Goal: Use online tool/utility

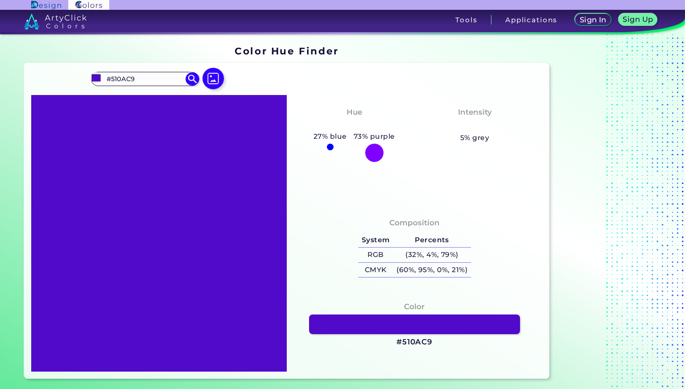
drag, startPoint x: 157, startPoint y: 83, endPoint x: 70, endPoint y: 87, distance: 87.1
click at [70, 87] on div "#510ac9 #510AC9 Blue Violet ◉ [PERSON_NAME] ◉ Dark Violet ◉ Deep Violet ◉ Light…" at bounding box center [287, 221] width 526 height 316
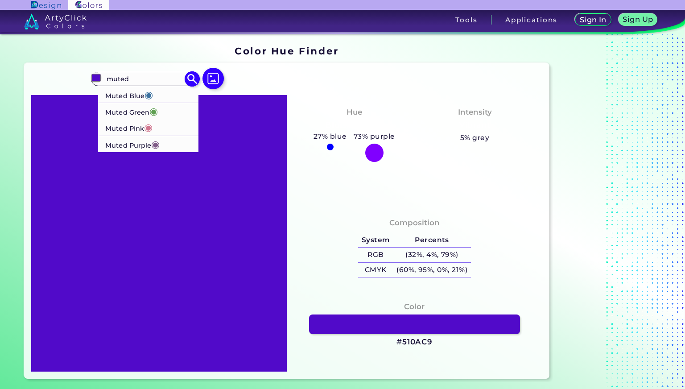
type input "muted"
click at [171, 145] on li "Muted Purple ◉" at bounding box center [148, 144] width 101 height 17
type input "#805b87"
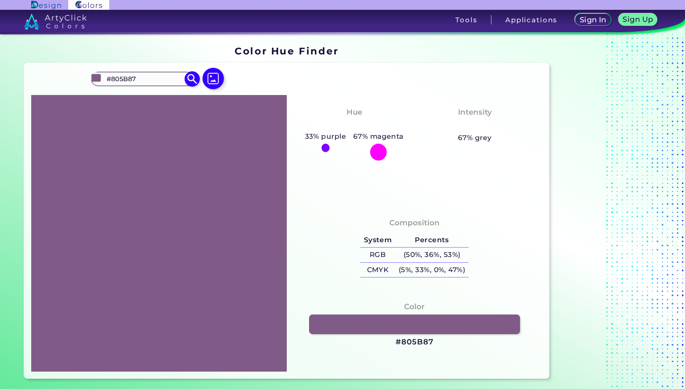
drag, startPoint x: 137, startPoint y: 75, endPoint x: 90, endPoint y: 79, distance: 46.6
click at [91, 79] on div "#805b87 #805B87 Muted Blue ◉ Muted Green ◉ Muted Pink ◉ Muted Purple ◉ Acadia ◉…" at bounding box center [145, 79] width 108 height 14
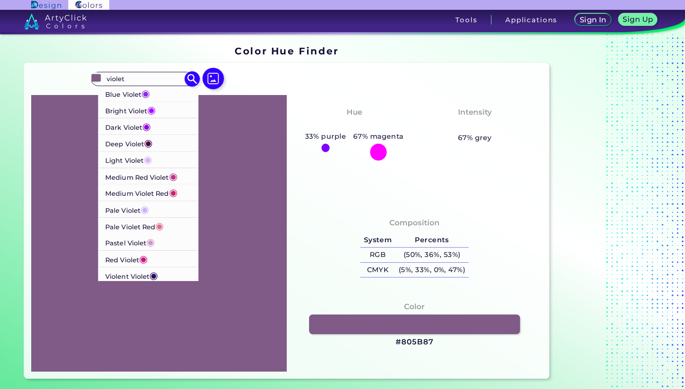
type input "violet"
click at [141, 142] on p "Deep Violet ◉" at bounding box center [128, 143] width 47 height 17
type input "#490648"
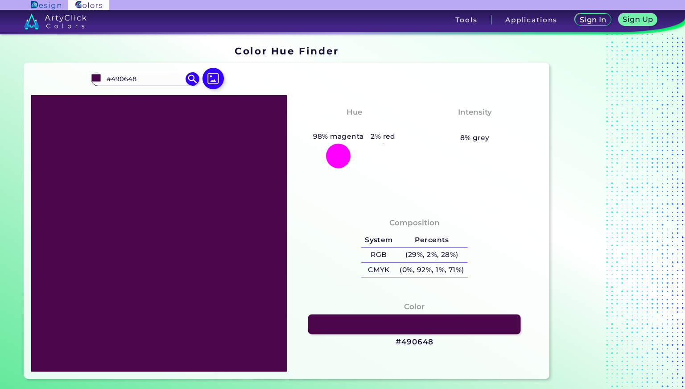
click at [345, 325] on link at bounding box center [414, 325] width 213 height 20
click at [423, 342] on h3 "#490648" at bounding box center [414, 342] width 37 height 11
